Goal: Check status: Check status

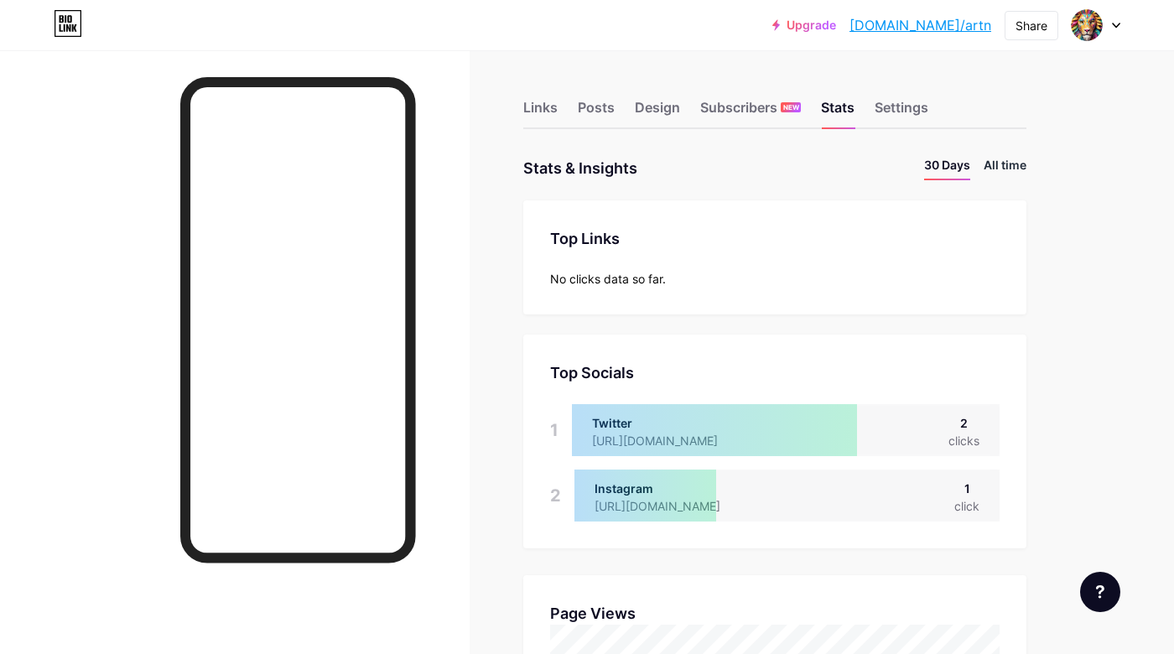
click at [1000, 162] on li "All time" at bounding box center [1005, 168] width 43 height 24
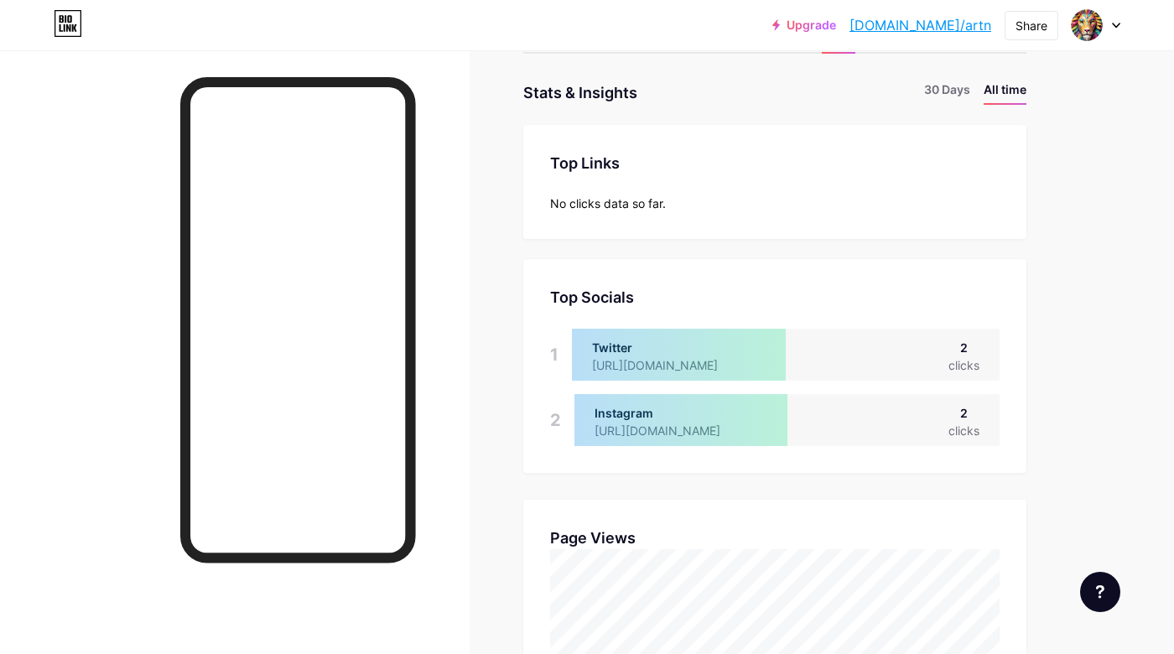
scroll to position [74, 0]
click at [945, 93] on li "30 Days" at bounding box center [947, 94] width 46 height 24
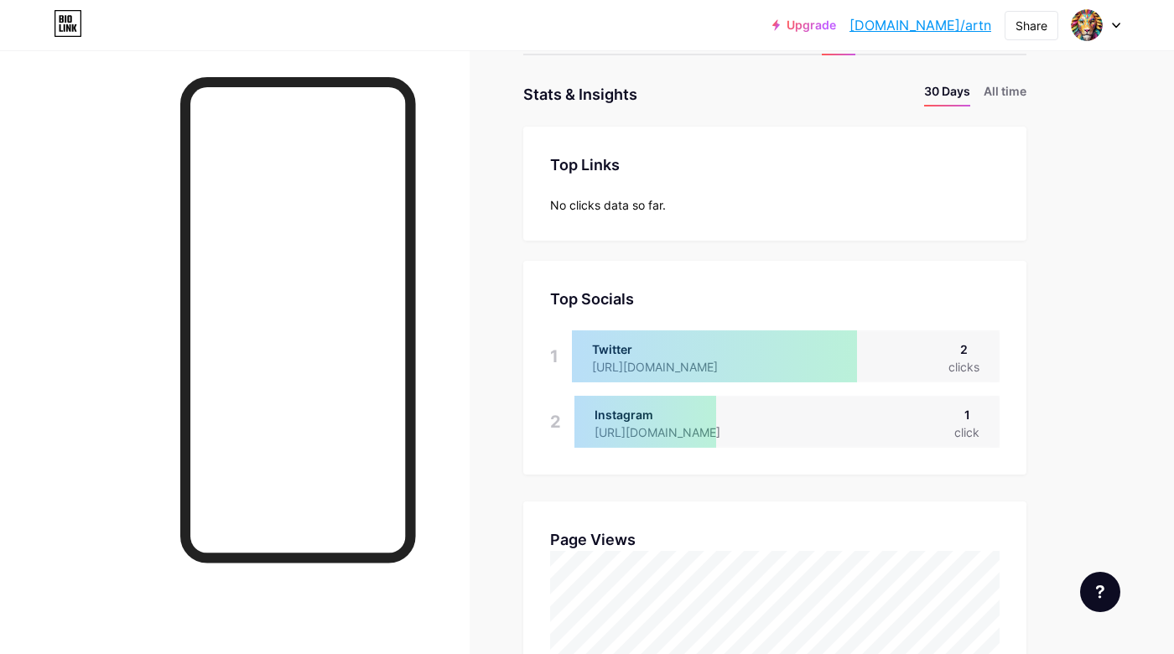
scroll to position [654, 1174]
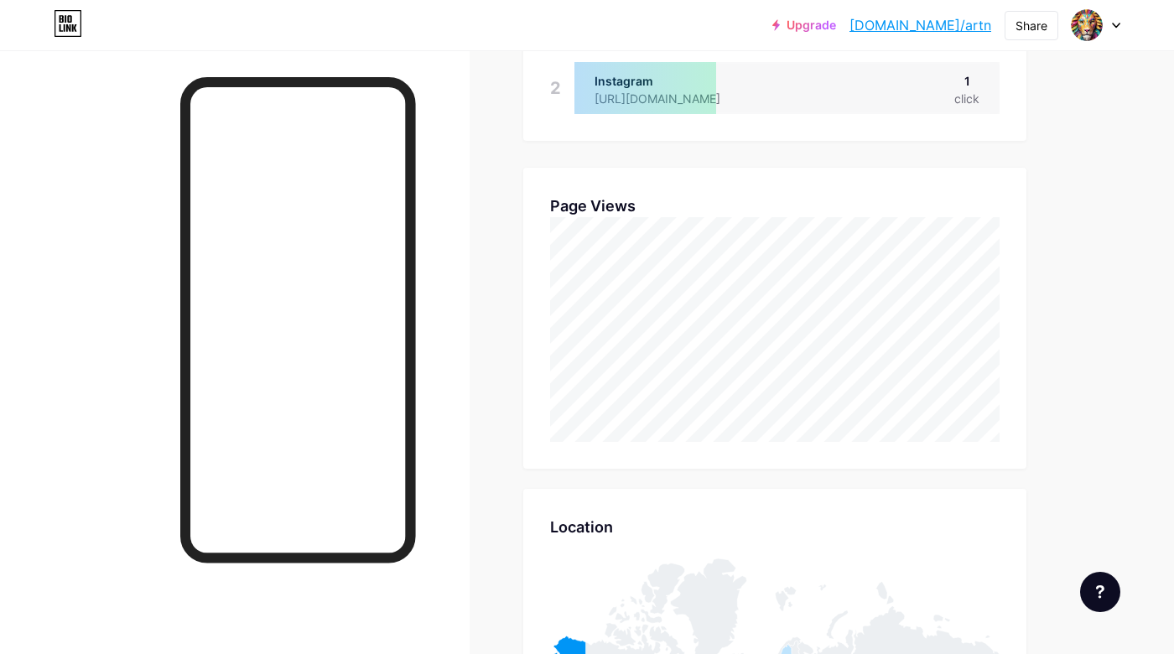
scroll to position [411, 0]
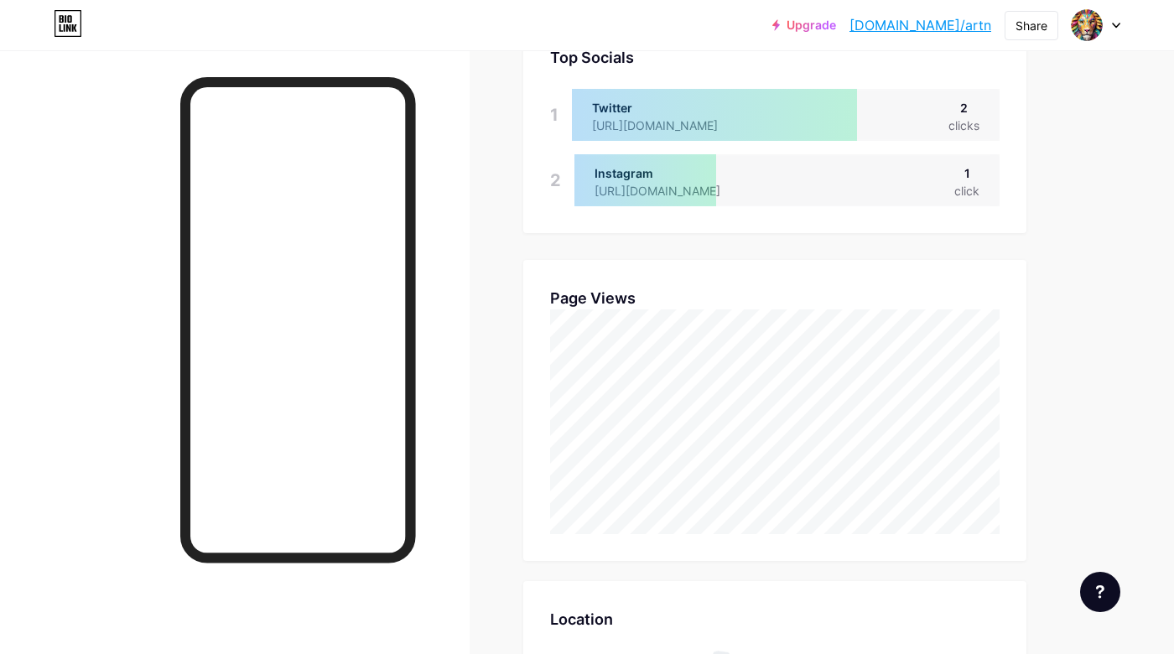
scroll to position [420, 0]
